Goal: Complete application form

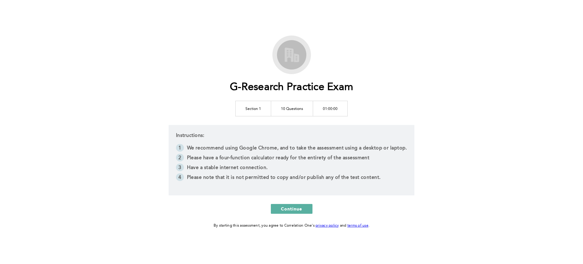
scroll to position [1, 0]
click at [299, 211] on button "Continue" at bounding box center [292, 208] width 42 height 10
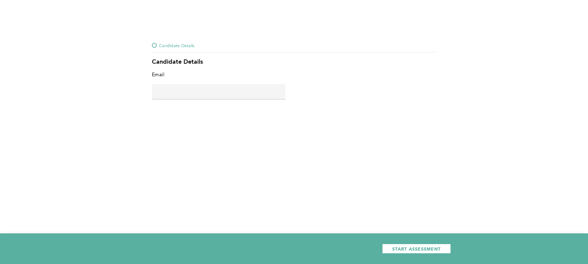
click at [238, 95] on input "text" at bounding box center [219, 91] width 134 height 15
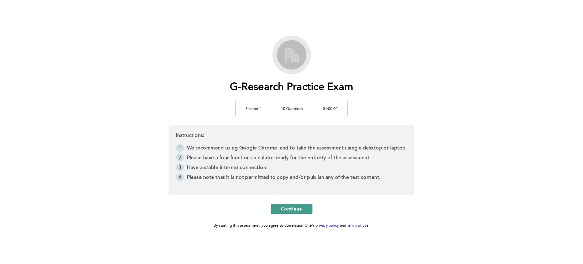
click at [300, 212] on button "Continue" at bounding box center [292, 209] width 42 height 10
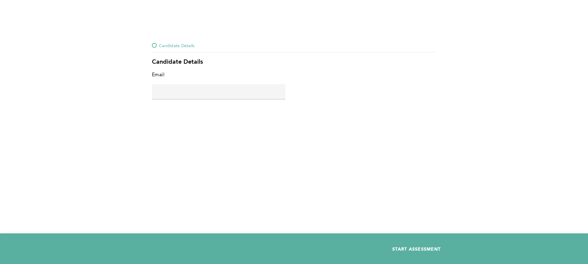
click at [397, 249] on span "START ASSESSMENT" at bounding box center [416, 249] width 48 height 6
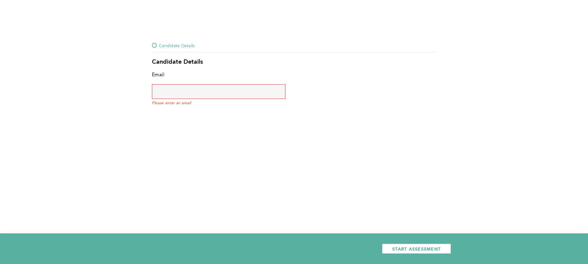
click at [245, 91] on input "text" at bounding box center [219, 91] width 134 height 15
